Goal: Information Seeking & Learning: Find specific fact

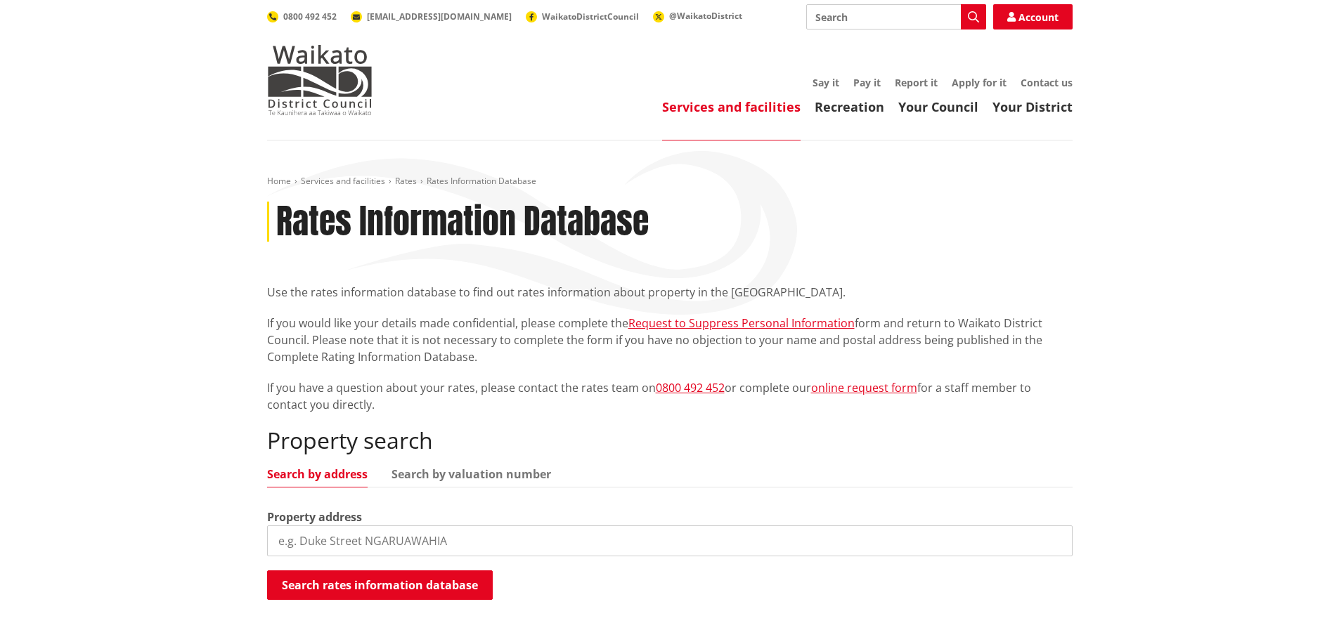
click at [867, 24] on input "Search" at bounding box center [896, 16] width 180 height 25
type input "7 long view cres"
click at [964, 19] on button "Search" at bounding box center [973, 16] width 25 height 25
click at [349, 545] on input "search" at bounding box center [670, 541] width 806 height 31
click at [303, 544] on input "7 long view cres" at bounding box center [670, 541] width 806 height 31
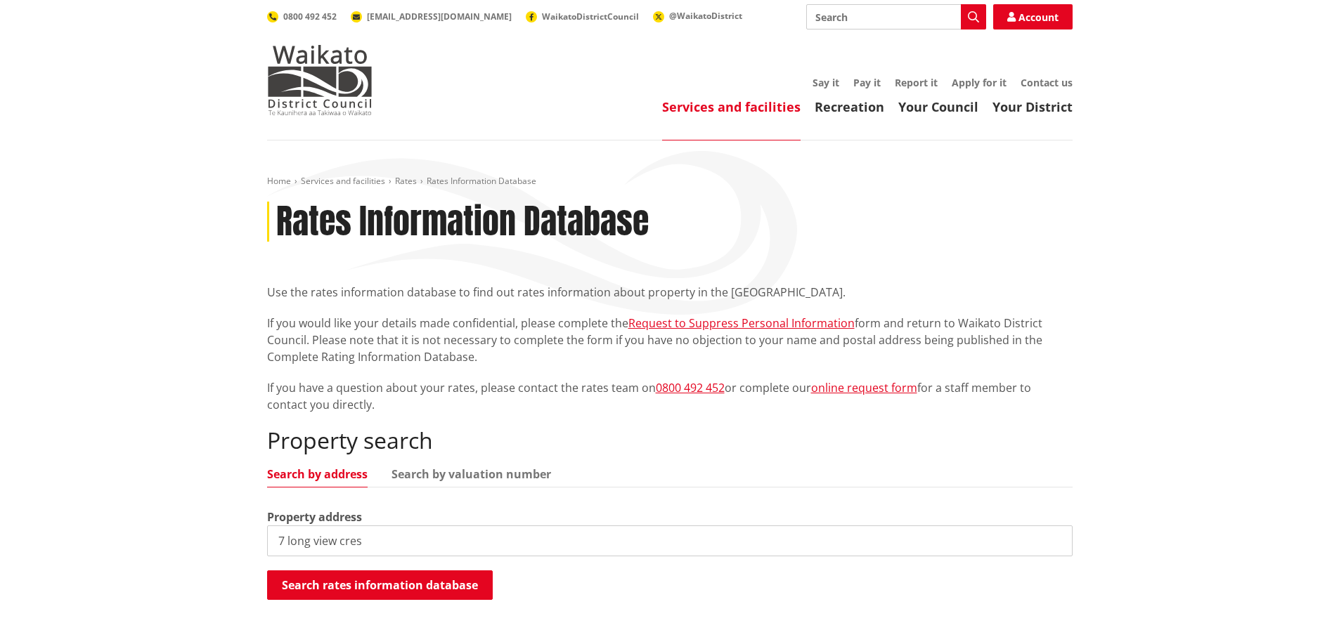
click at [415, 541] on input "7 long view cres" at bounding box center [670, 541] width 806 height 31
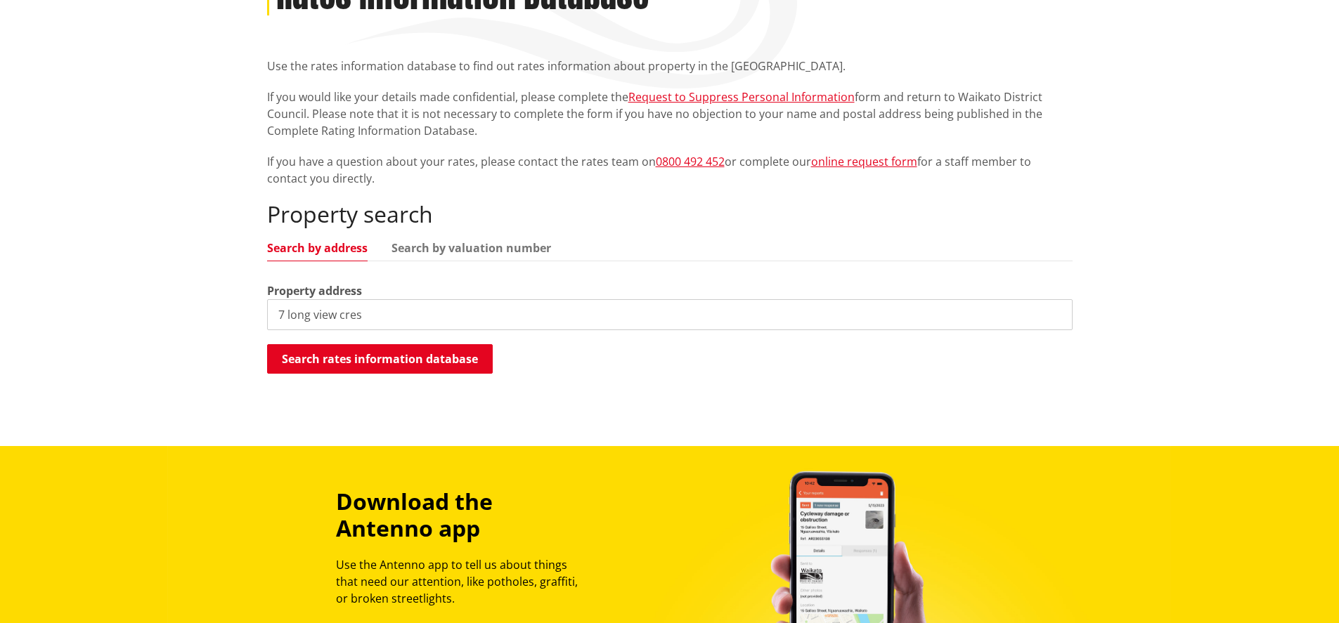
scroll to position [281, 0]
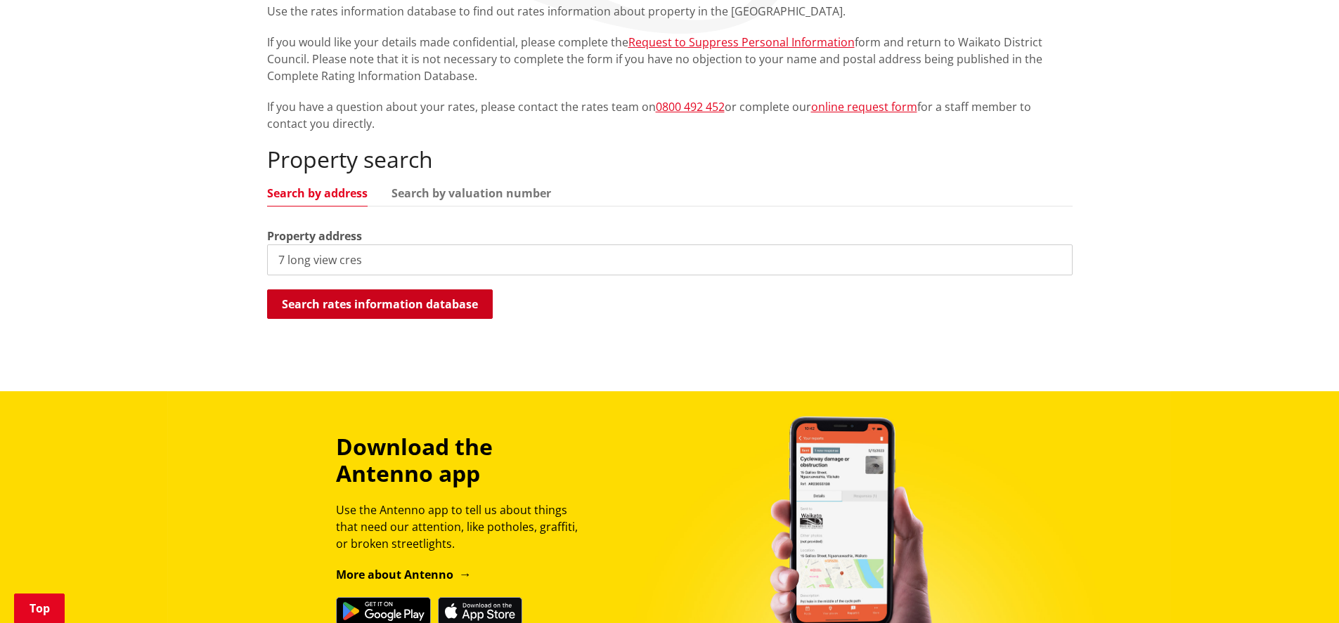
click at [404, 302] on button "Search rates information database" at bounding box center [380, 305] width 226 height 30
click at [377, 302] on button "Search rates information database" at bounding box center [380, 305] width 226 height 30
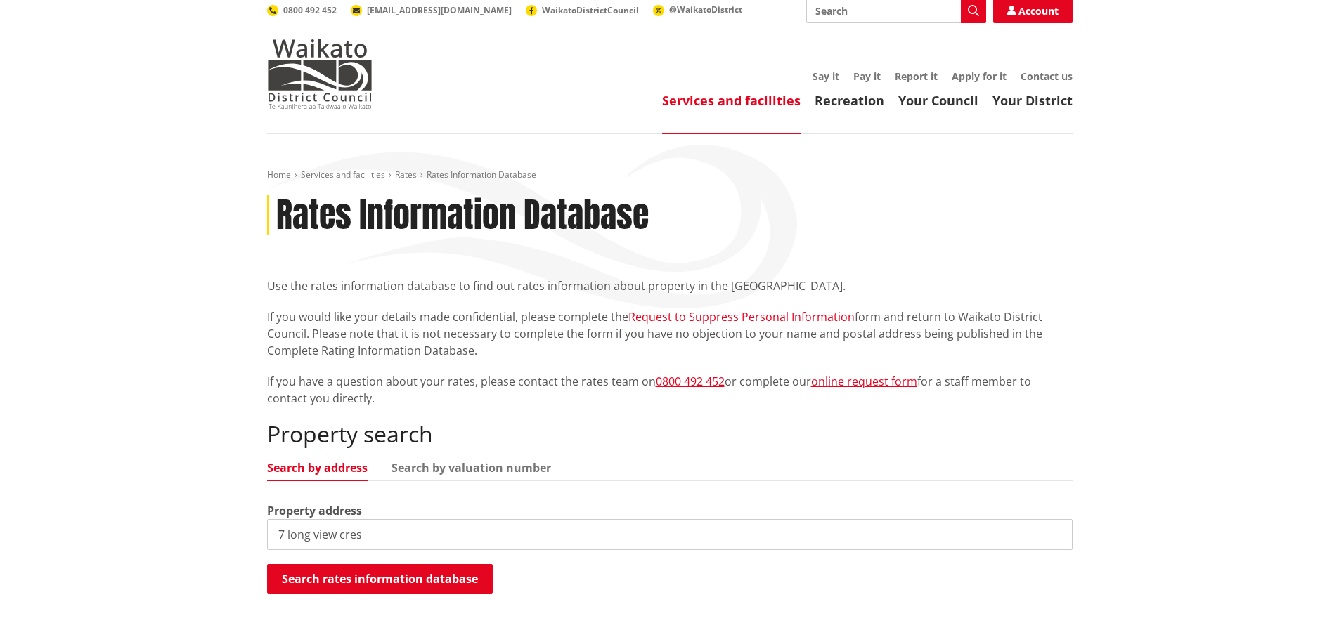
scroll to position [0, 0]
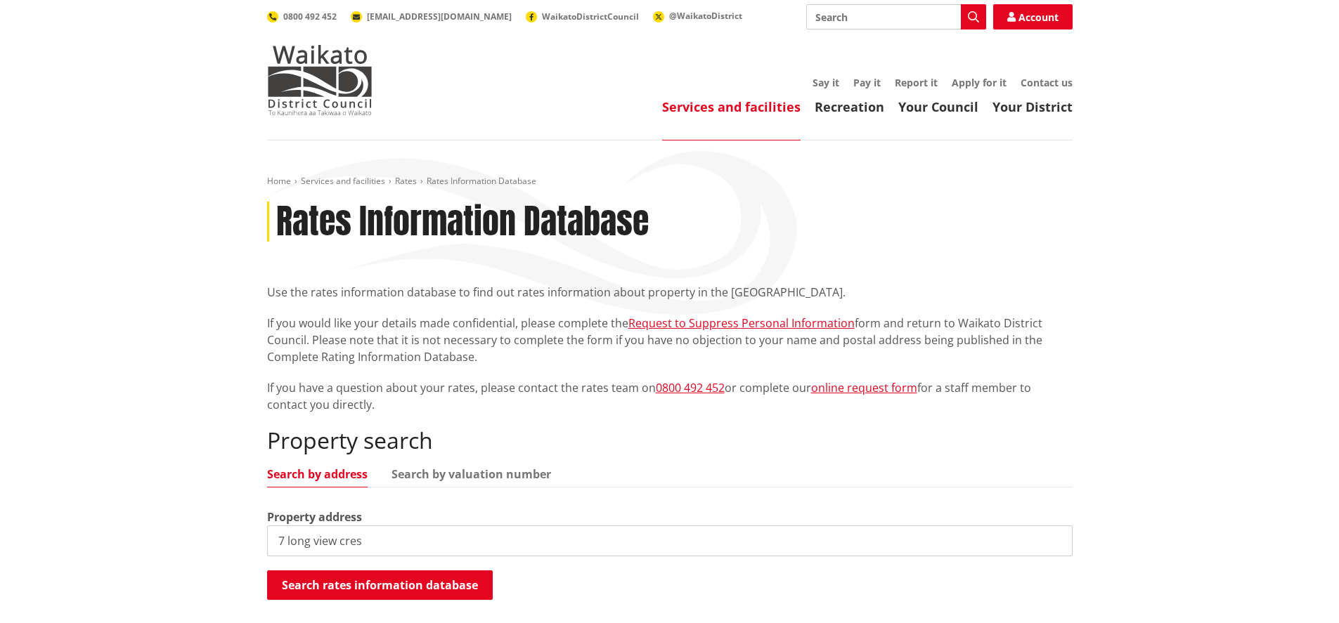
click at [390, 535] on input "7 long view cres" at bounding box center [670, 541] width 806 height 31
click at [363, 582] on button "Search rates information database" at bounding box center [380, 586] width 226 height 30
click at [314, 538] on input "7 long view cre" at bounding box center [670, 541] width 806 height 31
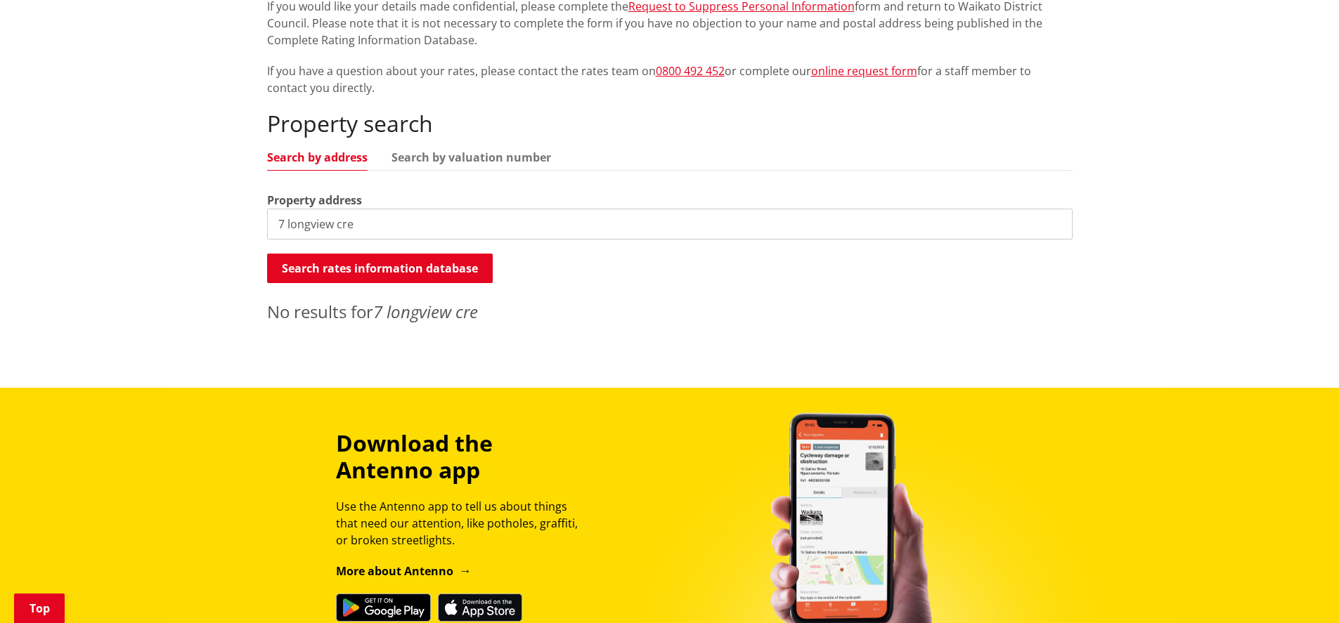
scroll to position [351, 0]
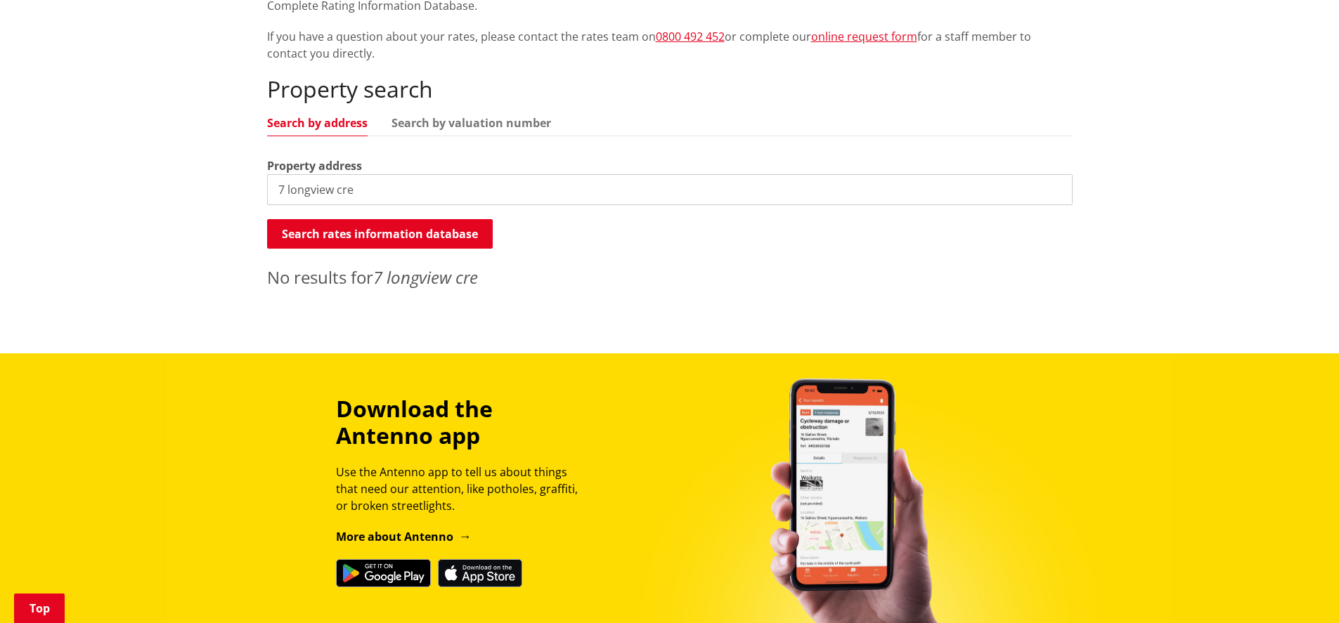
drag, startPoint x: 375, startPoint y: 206, endPoint x: 383, endPoint y: 193, distance: 15.2
click at [377, 200] on div "Property search Search by address Search by valuation number Property address 7…" at bounding box center [670, 183] width 806 height 214
click at [383, 193] on input "7 longview cre" at bounding box center [670, 189] width 806 height 31
type input "7 longview"
click at [398, 235] on button "Search rates information database" at bounding box center [380, 234] width 226 height 30
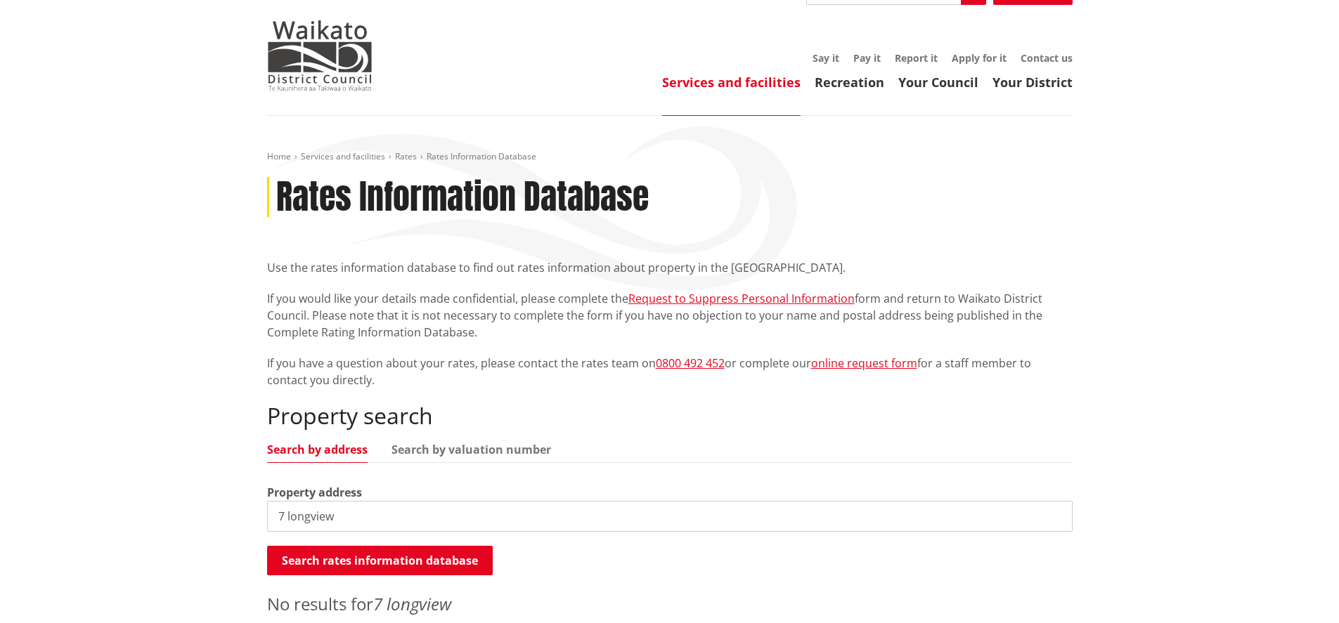
scroll to position [0, 0]
